Goal: Navigation & Orientation: Find specific page/section

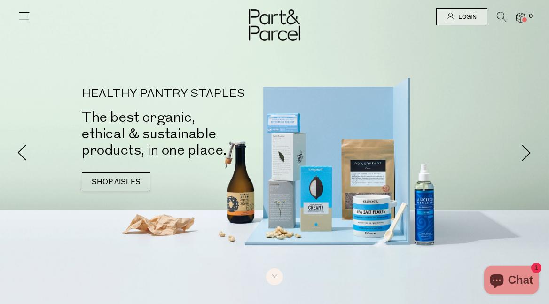
click at [24, 13] on icon at bounding box center [23, 15] width 13 height 13
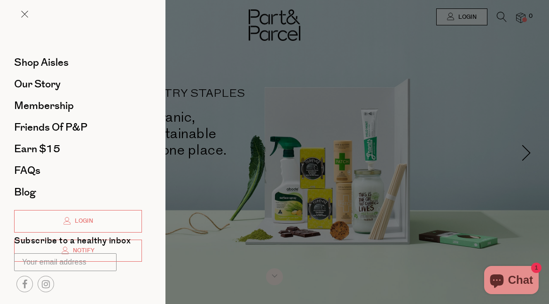
click at [480, 86] on div at bounding box center [274, 152] width 549 height 304
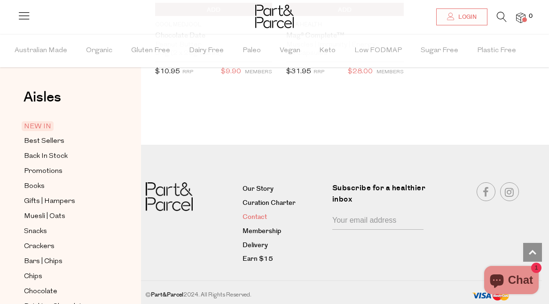
scroll to position [1811, 0]
click at [251, 243] on link "Delivery" at bounding box center [283, 246] width 83 height 11
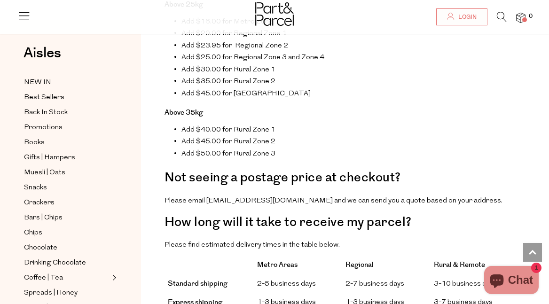
scroll to position [678, 0]
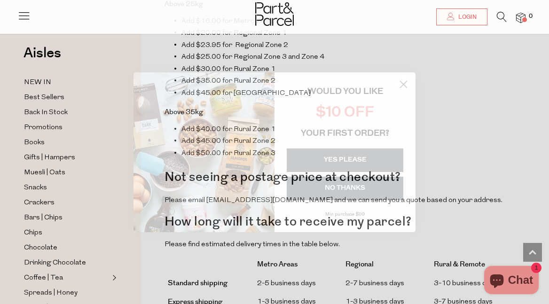
click at [399, 83] on circle "Close dialog" at bounding box center [404, 84] width 16 height 16
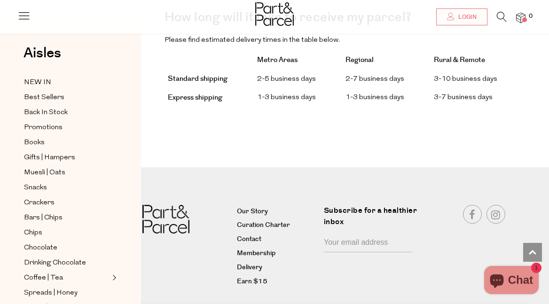
scroll to position [882, 0]
